Goal: Information Seeking & Learning: Understand process/instructions

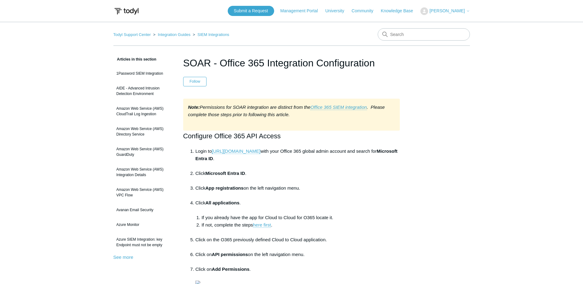
scroll to position [62, 0]
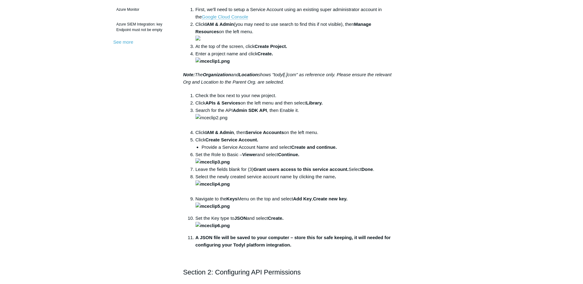
scroll to position [154, 0]
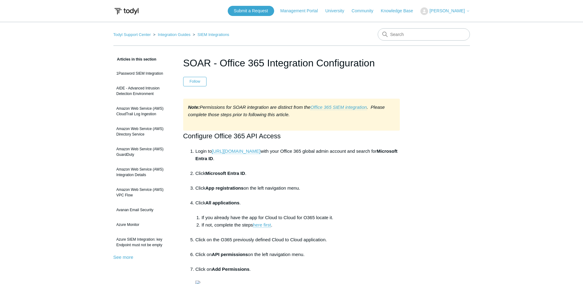
click at [344, 109] on link "Office 365 SIEM integration" at bounding box center [339, 108] width 56 height 6
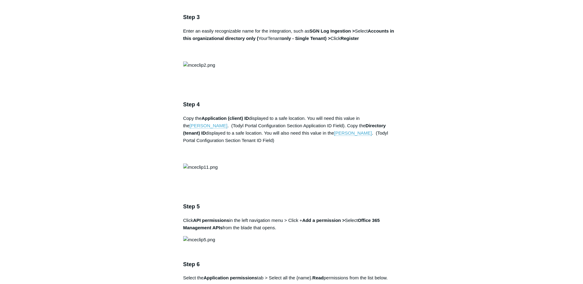
scroll to position [584, 0]
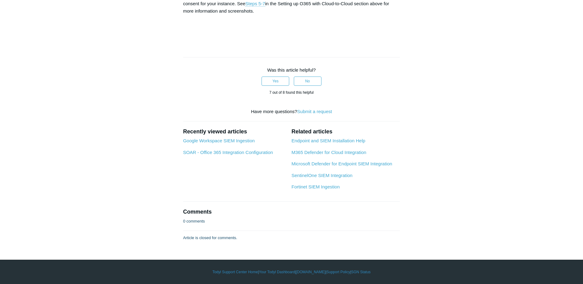
scroll to position [3281, 0]
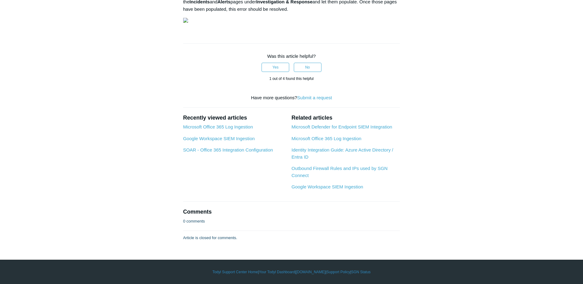
scroll to position [1724, 0]
